Goal: Check status: Check status

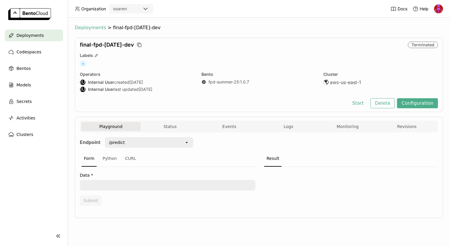
click at [76, 28] on span "Deployments" at bounding box center [90, 28] width 31 height 6
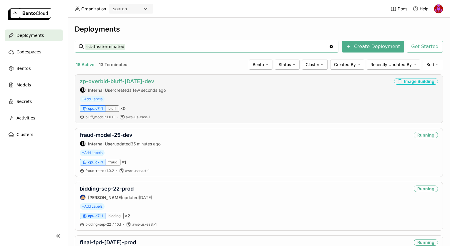
click at [125, 81] on link "zp-overbid-bluff-[DATE]-dev" at bounding box center [117, 81] width 74 height 6
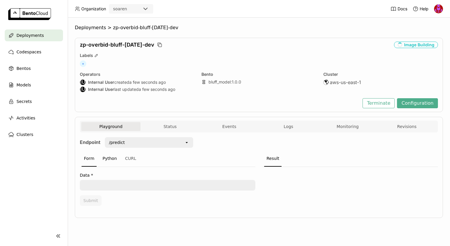
click at [107, 160] on div "Python" at bounding box center [109, 158] width 19 height 16
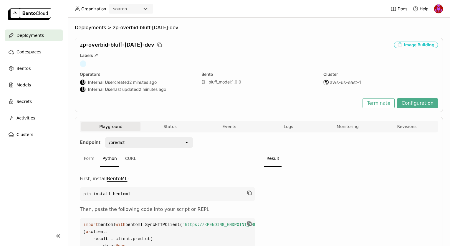
click at [408, 45] on div "Image Building" at bounding box center [416, 45] width 44 height 6
click at [349, 61] on div "+" at bounding box center [259, 63] width 358 height 6
click at [271, 126] on button "Logs" at bounding box center [288, 126] width 59 height 9
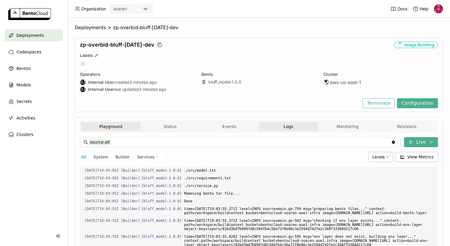
click at [101, 127] on button "Playground" at bounding box center [110, 126] width 59 height 9
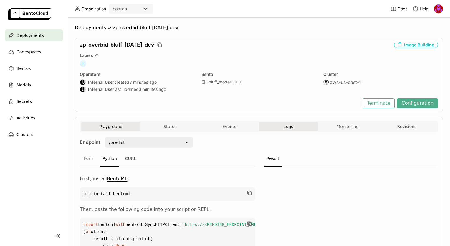
click at [295, 127] on button "Logs" at bounding box center [288, 126] width 59 height 9
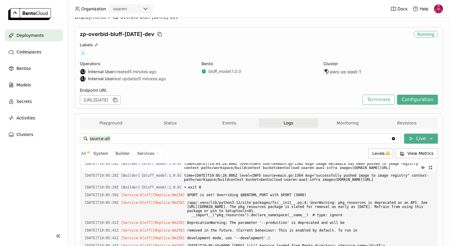
scroll to position [9159, 0]
click at [104, 117] on div "Playground Status Events Logs Monitoring Revisions" at bounding box center [259, 123] width 358 height 12
click at [102, 123] on button "Playground" at bounding box center [110, 122] width 59 height 9
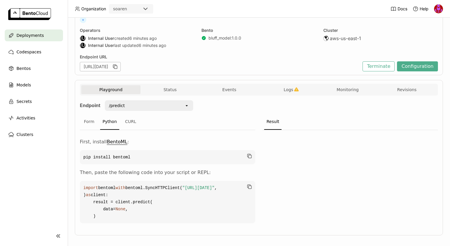
scroll to position [69, 0]
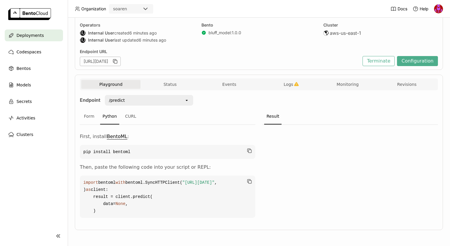
click at [247, 175] on code "import bentoml with bentoml.SyncHTTPClient( "https://zp-overbid-bluff-sept25-de…" at bounding box center [167, 196] width 175 height 42
click at [247, 178] on icon "button" at bounding box center [249, 181] width 6 height 6
click at [276, 95] on div "Endpoint /predict open Form Python CURL First, install BentoML : pip install be…" at bounding box center [259, 158] width 358 height 126
click at [280, 89] on button "Logs" at bounding box center [288, 84] width 59 height 9
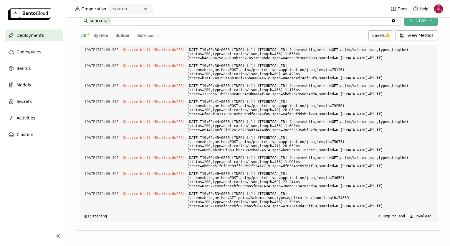
scroll to position [9378, 0]
